Goal: Information Seeking & Learning: Compare options

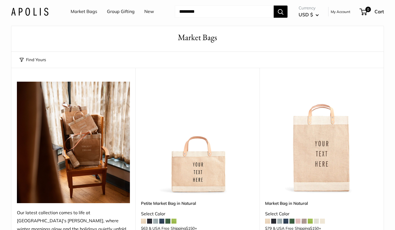
scroll to position [20, 0]
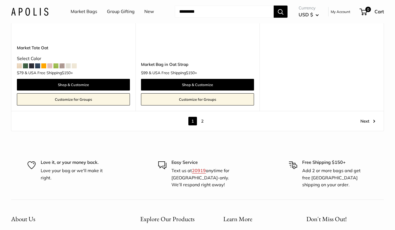
scroll to position [3117, 0]
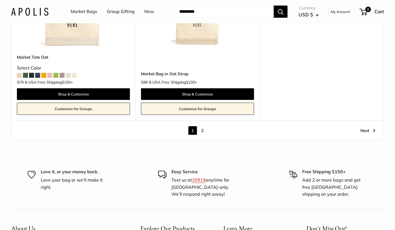
click at [202, 131] on link "2" at bounding box center [202, 130] width 9 height 9
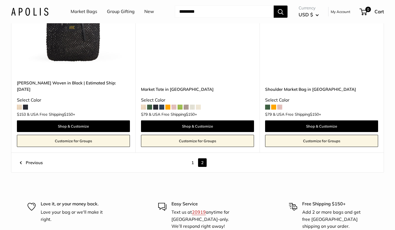
scroll to position [499, 0]
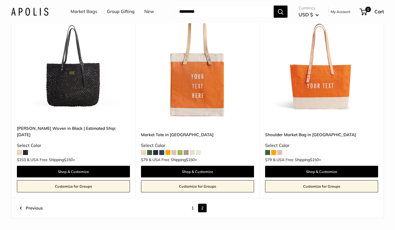
click at [192, 204] on link "1" at bounding box center [192, 208] width 9 height 9
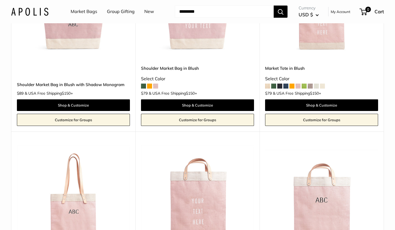
scroll to position [917, 0]
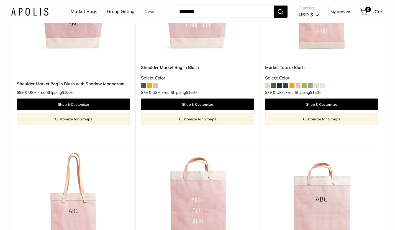
click at [317, 15] on button "USD $" at bounding box center [309, 14] width 20 height 9
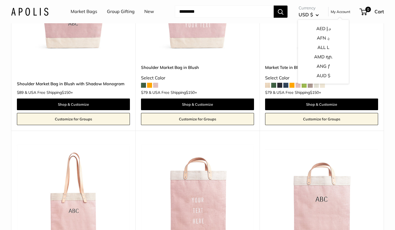
click at [317, 15] on button "USD $" at bounding box center [309, 14] width 20 height 9
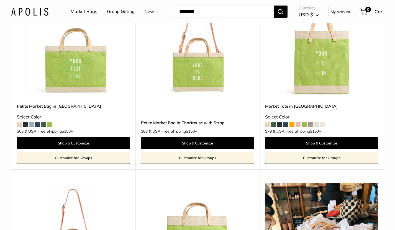
scroll to position [1528, 0]
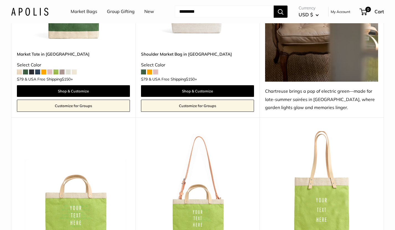
click at [119, 12] on link "Group Gifting" at bounding box center [121, 11] width 28 height 8
click at [92, 12] on link "Market Bags" at bounding box center [84, 11] width 27 height 8
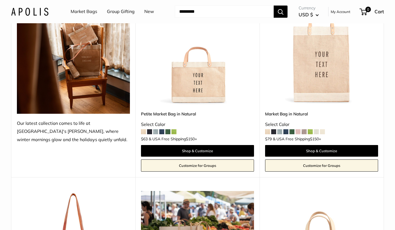
click at [148, 12] on link "New" at bounding box center [149, 11] width 10 height 8
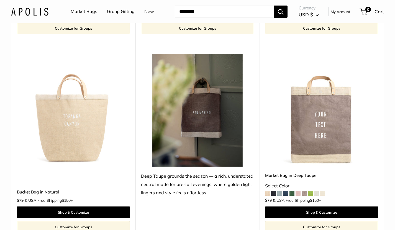
scroll to position [817, 0]
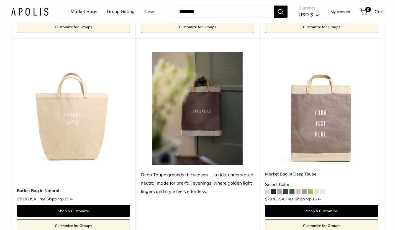
click at [86, 12] on link "Market Bags" at bounding box center [84, 11] width 27 height 8
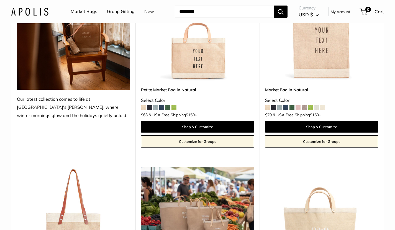
scroll to position [101, 0]
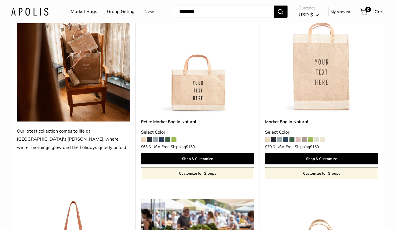
click at [0, 0] on img at bounding box center [0, 0] width 0 height 0
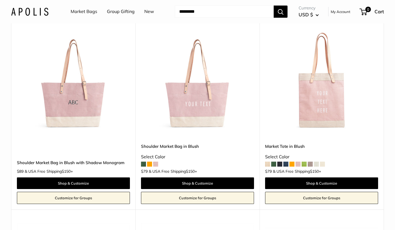
scroll to position [825, 0]
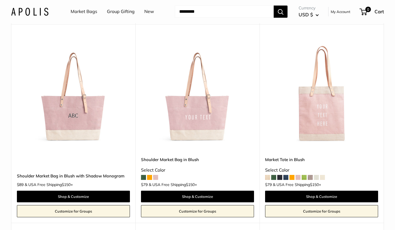
click at [0, 0] on img at bounding box center [0, 0] width 0 height 0
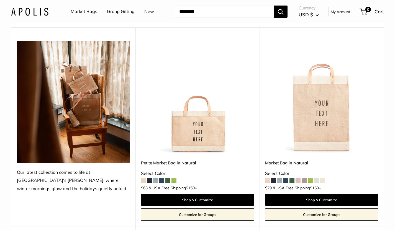
scroll to position [0, 0]
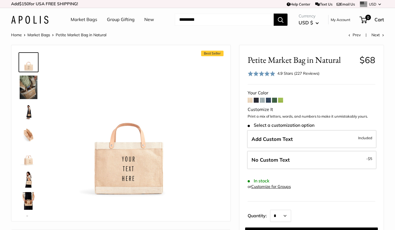
click at [29, 128] on img at bounding box center [29, 135] width 18 height 18
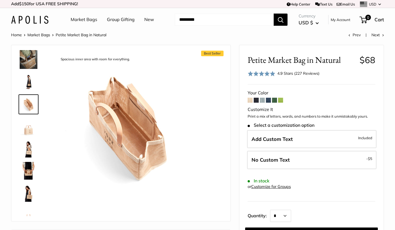
click at [32, 151] on img at bounding box center [29, 149] width 18 height 18
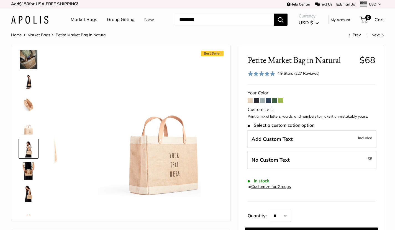
scroll to position [45, 0]
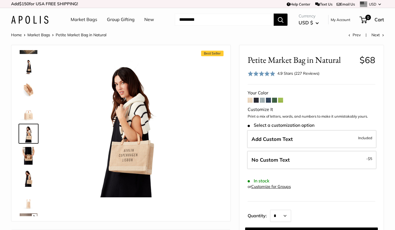
click at [29, 182] on img at bounding box center [29, 178] width 18 height 18
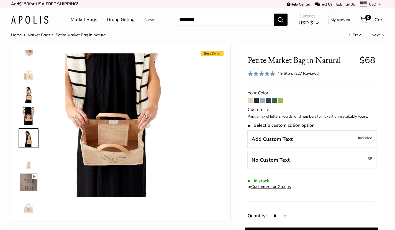
scroll to position [89, 0]
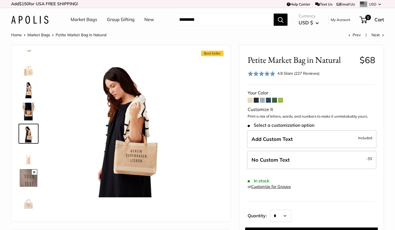
click at [28, 202] on img at bounding box center [29, 200] width 18 height 18
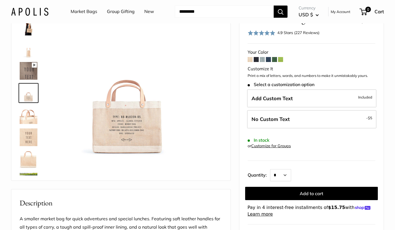
scroll to position [201, 0]
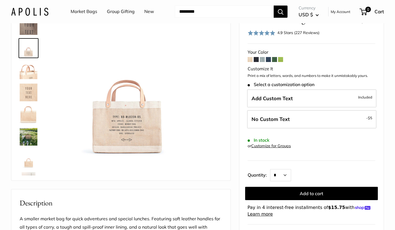
click at [25, 148] on div at bounding box center [30, 92] width 27 height 166
click at [26, 143] on img at bounding box center [29, 137] width 18 height 18
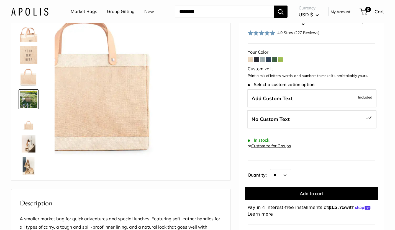
scroll to position [241, 0]
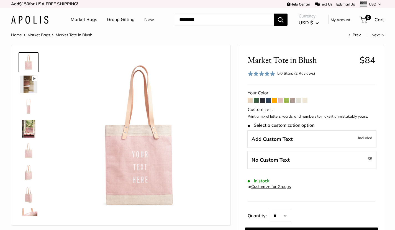
click at [30, 115] on img at bounding box center [29, 107] width 18 height 18
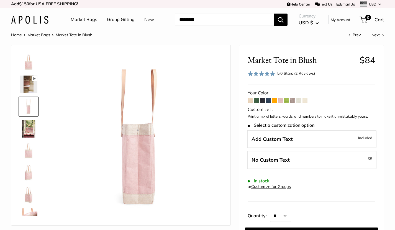
click at [32, 138] on link at bounding box center [29, 129] width 20 height 20
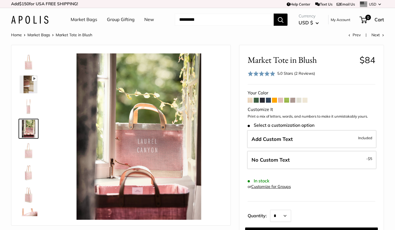
click at [30, 145] on img at bounding box center [29, 151] width 18 height 18
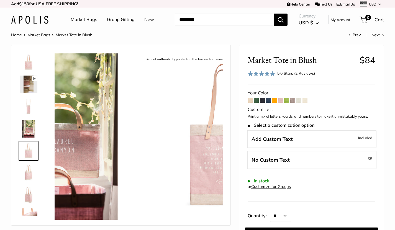
scroll to position [17, 0]
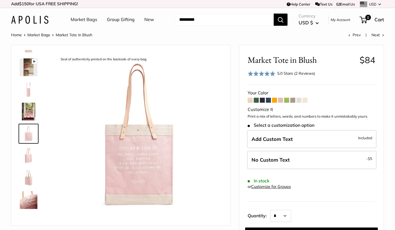
click at [29, 176] on img at bounding box center [29, 178] width 18 height 18
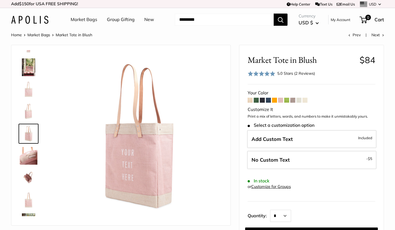
scroll to position [80, 0]
